Goal: Check status: Check status

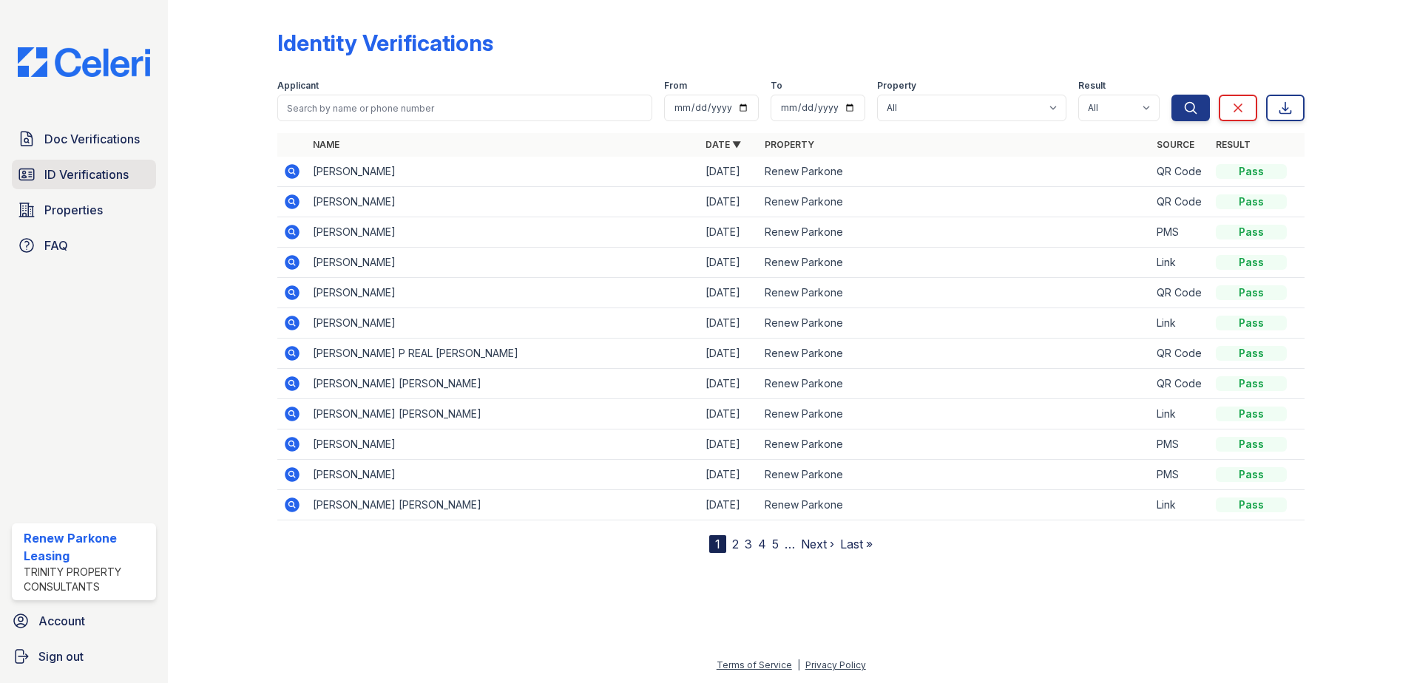
drag, startPoint x: 0, startPoint y: 0, endPoint x: 71, endPoint y: 164, distance: 178.8
click at [71, 164] on link "ID Verifications" at bounding box center [84, 175] width 144 height 30
click at [78, 185] on link "ID Verifications" at bounding box center [84, 175] width 144 height 30
click at [83, 172] on span "ID Verifications" at bounding box center [86, 175] width 84 height 18
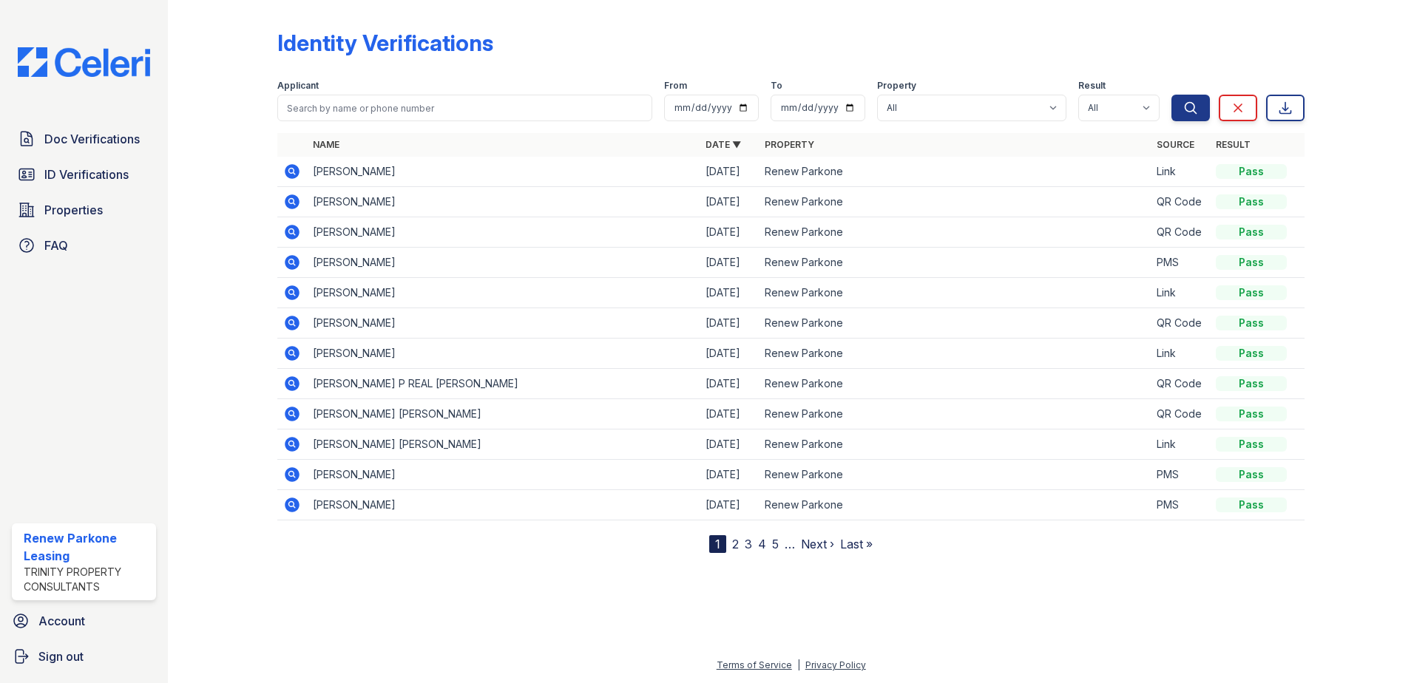
click at [290, 172] on icon at bounding box center [291, 171] width 4 height 4
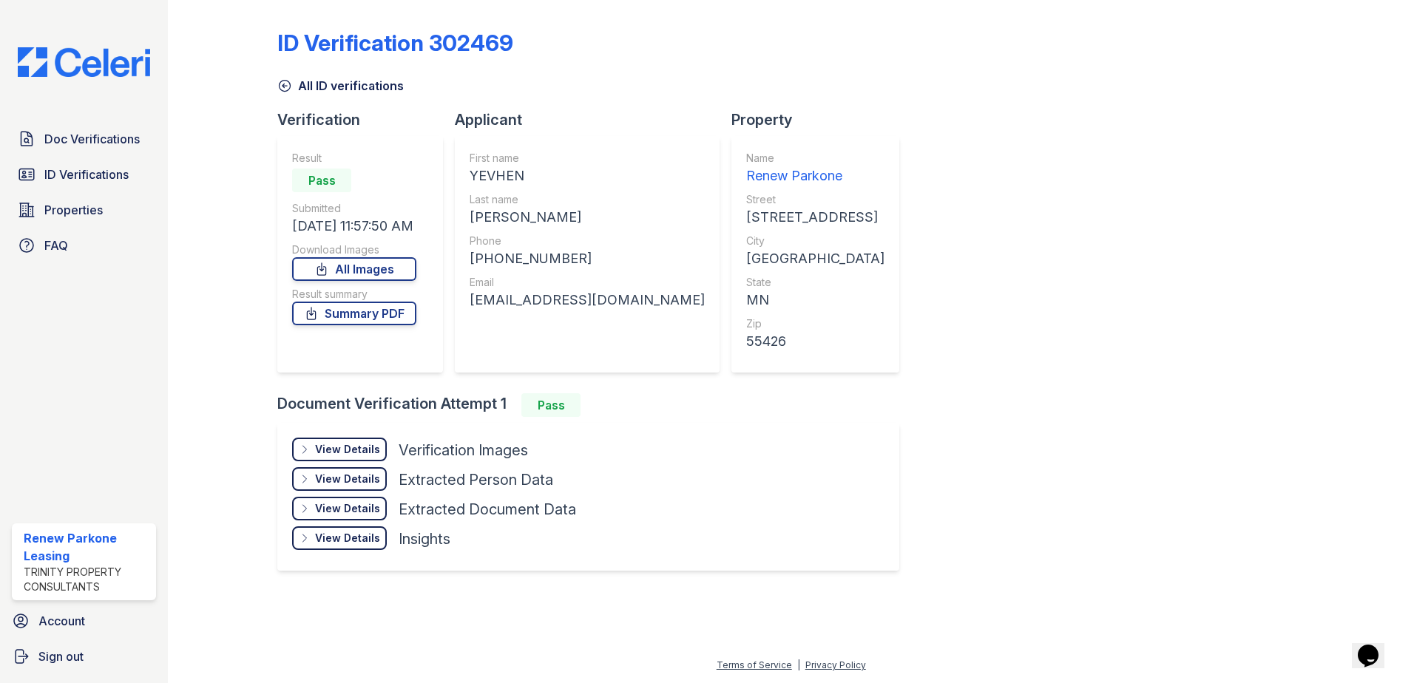
click at [366, 451] on div "View Details" at bounding box center [347, 449] width 65 height 15
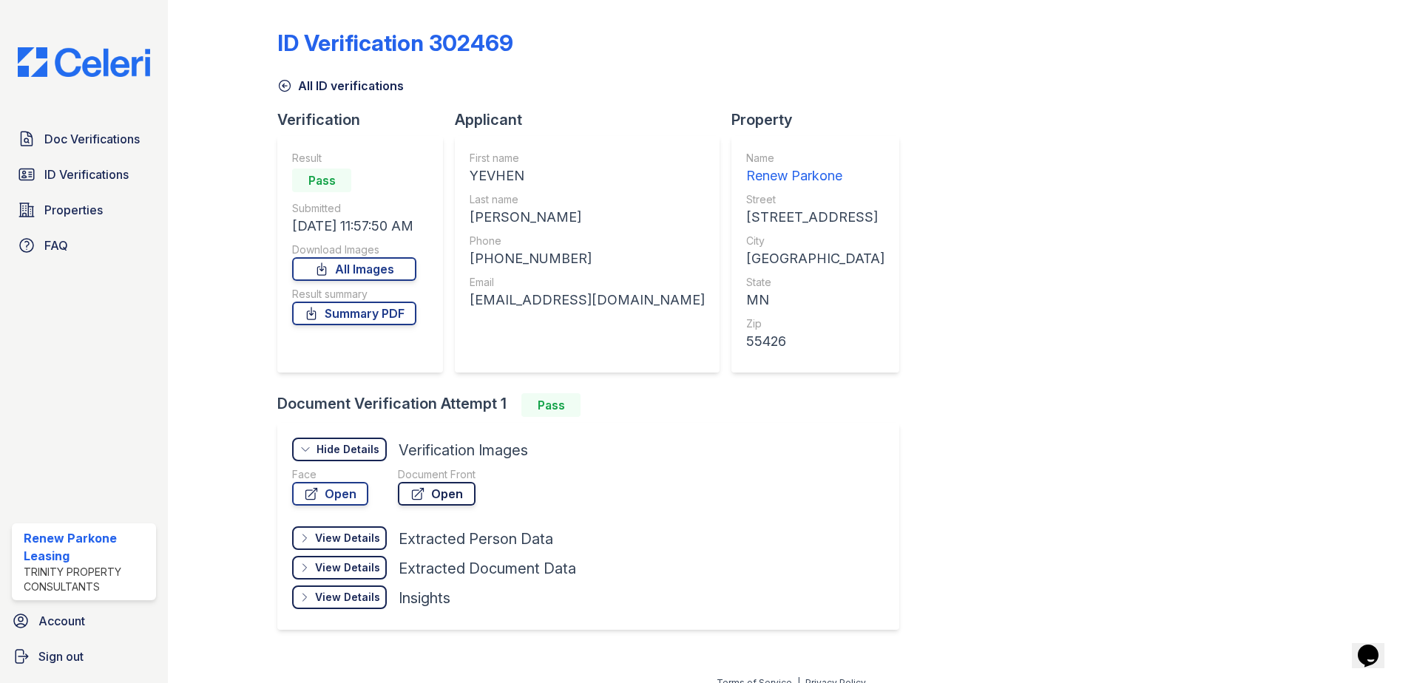
click at [443, 491] on link "Open" at bounding box center [437, 494] width 78 height 24
click at [65, 176] on span "ID Verifications" at bounding box center [86, 175] width 84 height 18
